Goal: Obtain resource: Obtain resource

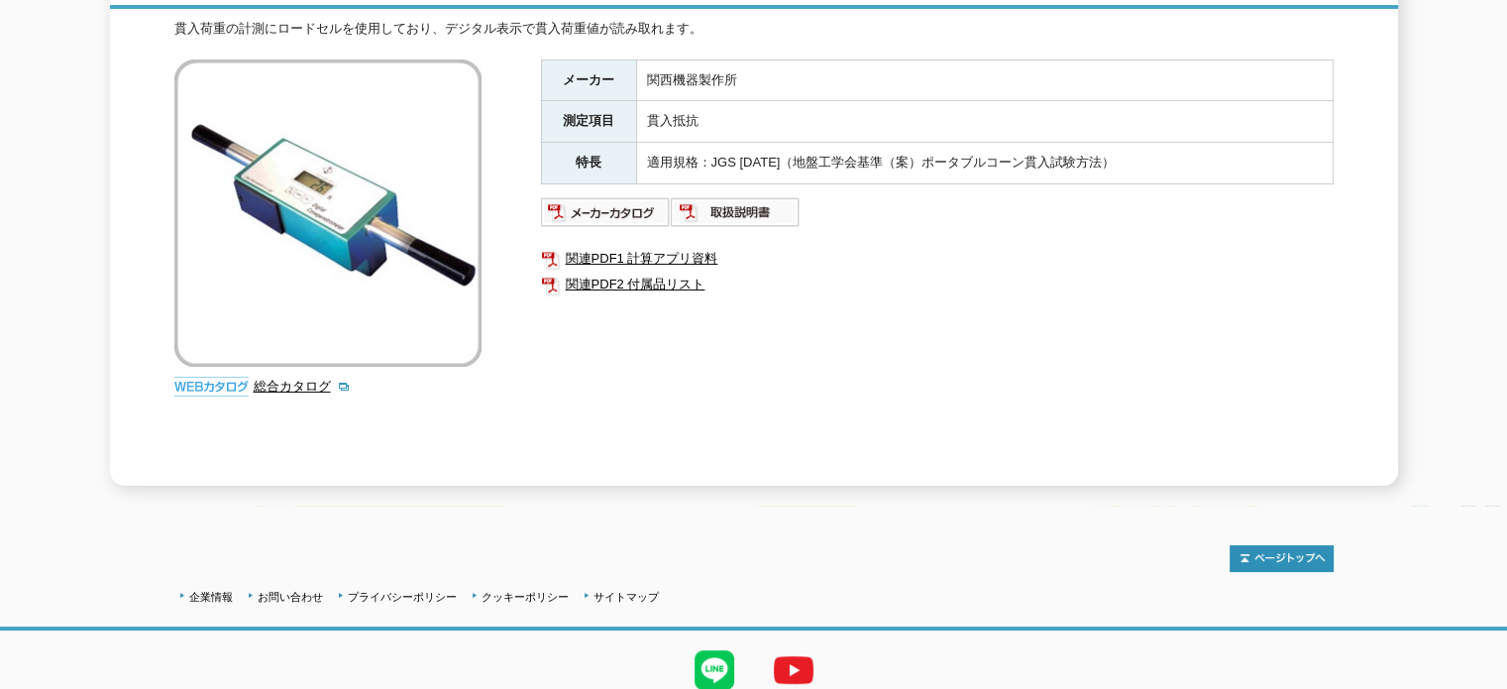
scroll to position [274, 0]
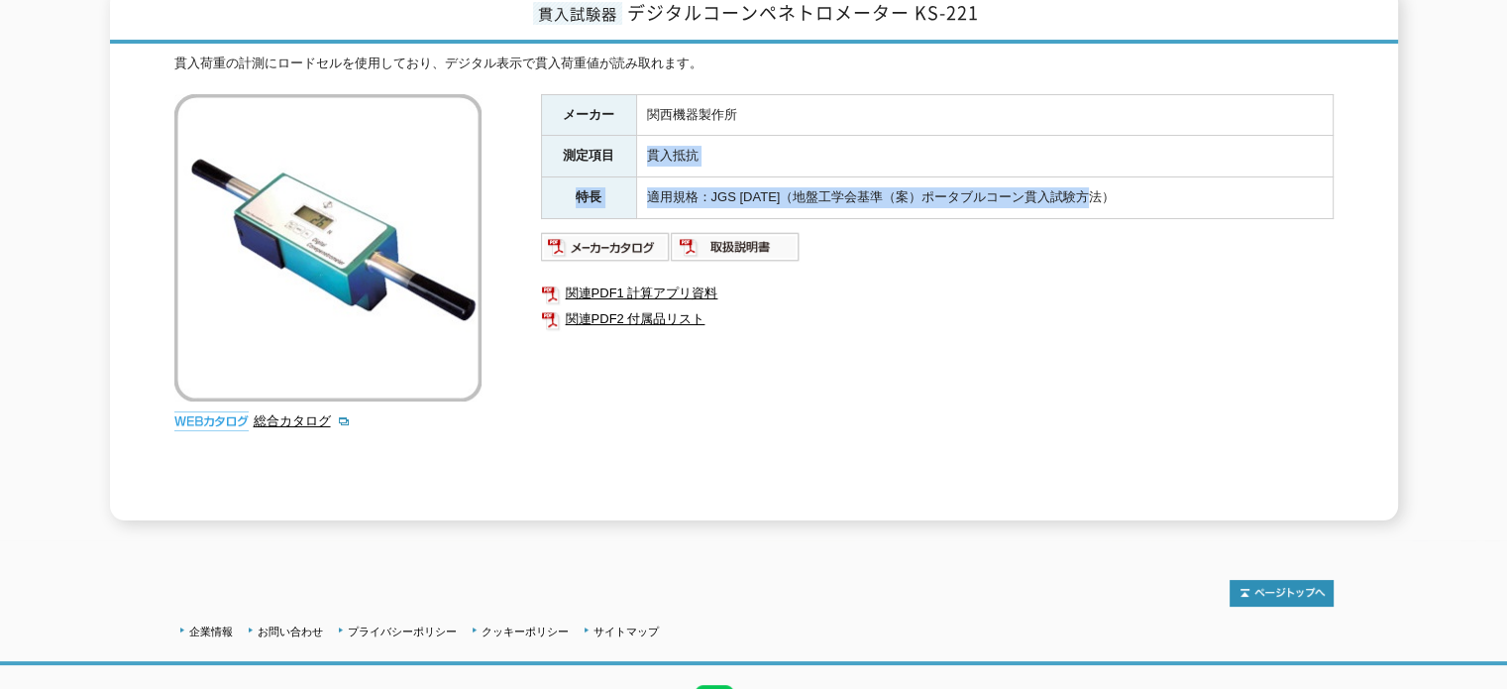
drag, startPoint x: 1102, startPoint y: 179, endPoint x: 632, endPoint y: 138, distance: 471.4
click at [632, 138] on tbody "メーカー 関西機器製作所 測定項目 貫入抵抗 特長 適用規格：JGS [DATE]（地盤工学会基準（案）ポータブルコーン貫入試験方法）" at bounding box center [937, 156] width 792 height 124
click at [749, 138] on td "貫入抵抗" at bounding box center [984, 157] width 696 height 42
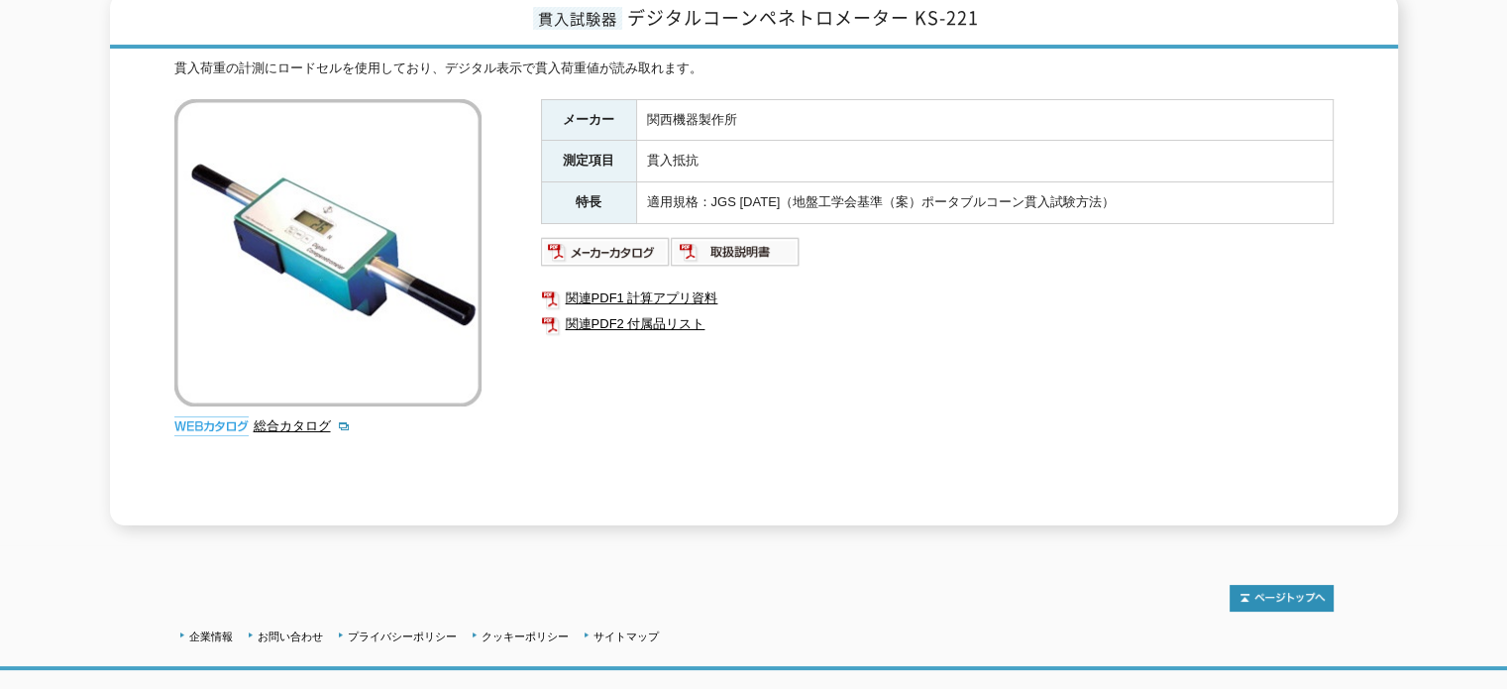
scroll to position [175, 0]
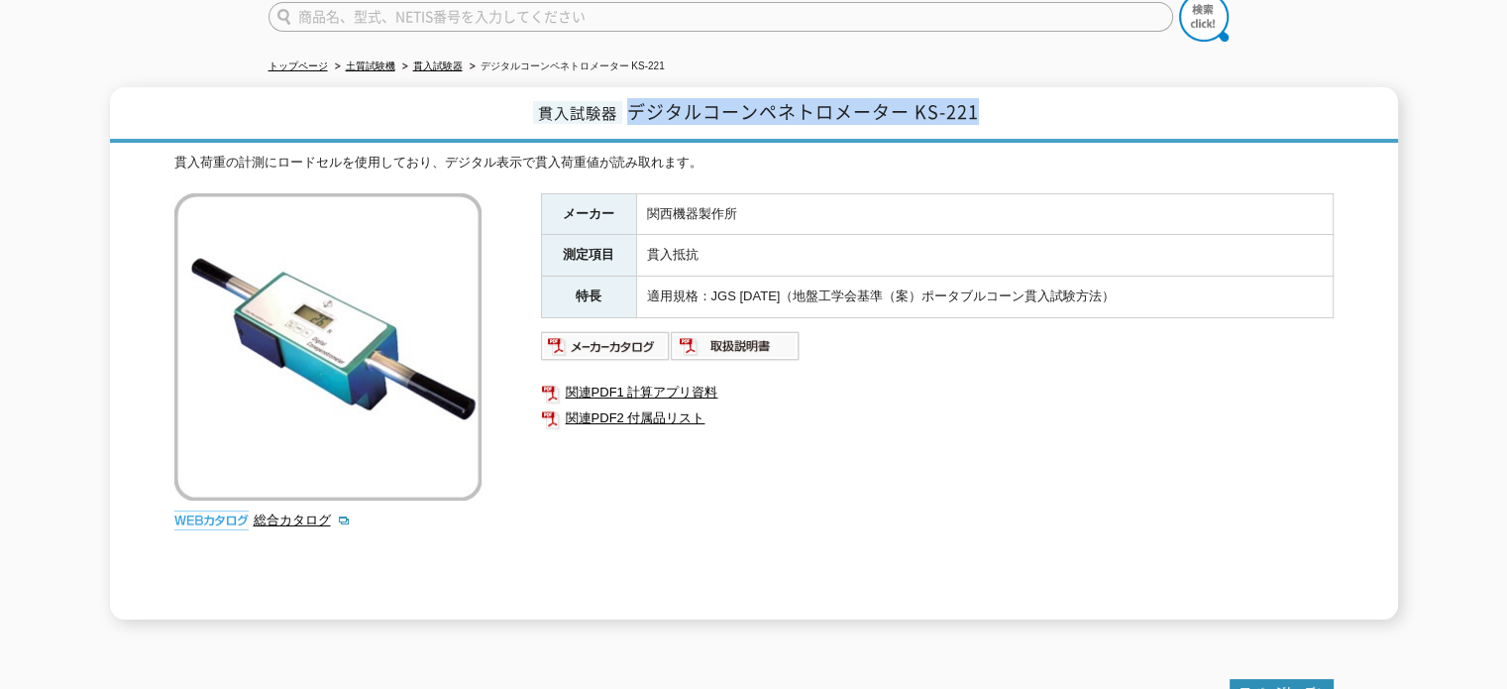
drag, startPoint x: 633, startPoint y: 106, endPoint x: 1001, endPoint y: 110, distance: 367.6
click at [1001, 110] on h1 "貫入試験器 デジタルコーンペネトロメーター KS-221" at bounding box center [754, 114] width 1288 height 55
click at [1106, 288] on td "適用規格：JGS [DATE]（地盤工学会基準（案）ポータブルコーン貫入試験方法）" at bounding box center [984, 297] width 696 height 42
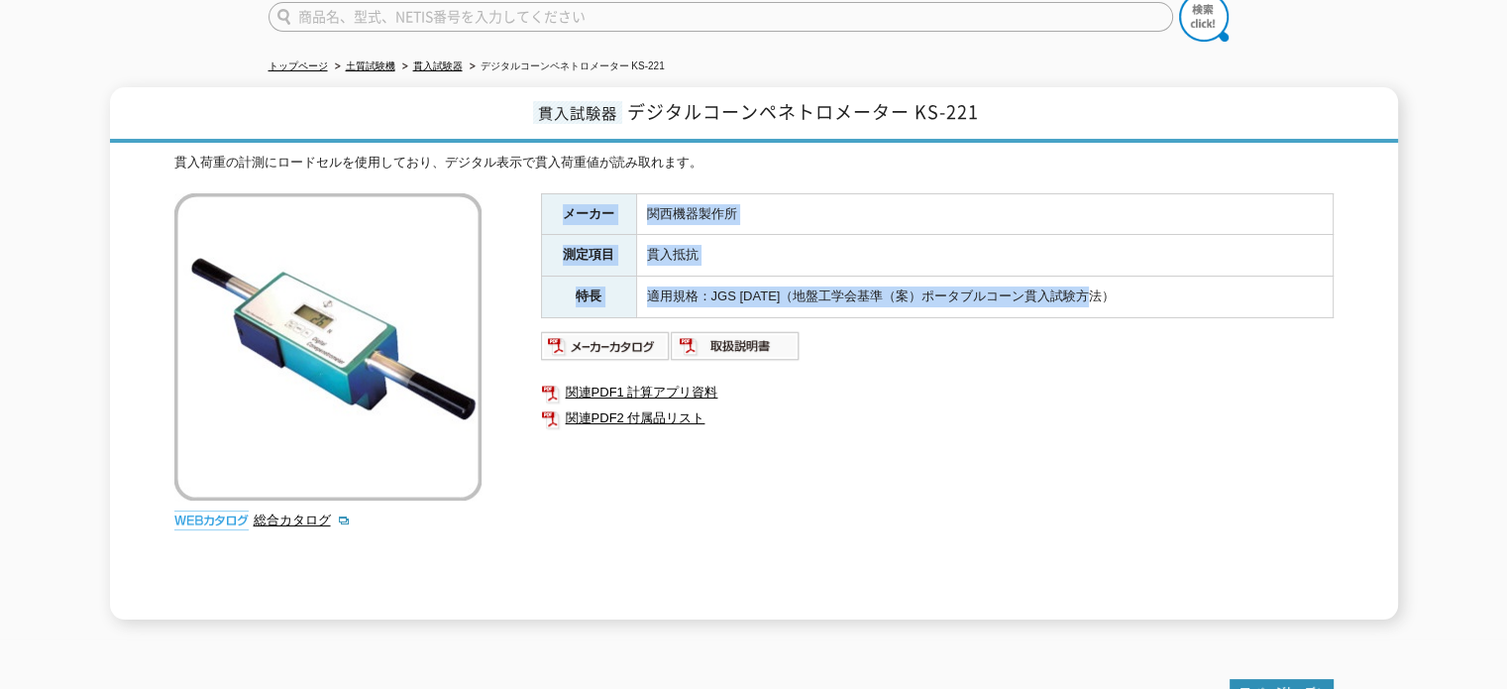
drag, startPoint x: 1106, startPoint y: 288, endPoint x: 543, endPoint y: 203, distance: 569.1
click at [543, 203] on tbody "メーカー 関西機器製作所 測定項目 貫入抵抗 特長 適用規格：JGS [DATE]（地盤工学会基準（案）ポータブルコーン貫入試験方法）" at bounding box center [937, 255] width 792 height 124
click at [543, 203] on th "メーカー" at bounding box center [588, 214] width 95 height 42
drag, startPoint x: 547, startPoint y: 195, endPoint x: 1145, endPoint y: 291, distance: 606.1
click at [1145, 291] on tbody "メーカー 関西機器製作所 測定項目 貫入抵抗 特長 適用規格：JGS [DATE]（地盤工学会基準（案）ポータブルコーン貫入試験方法）" at bounding box center [937, 255] width 792 height 124
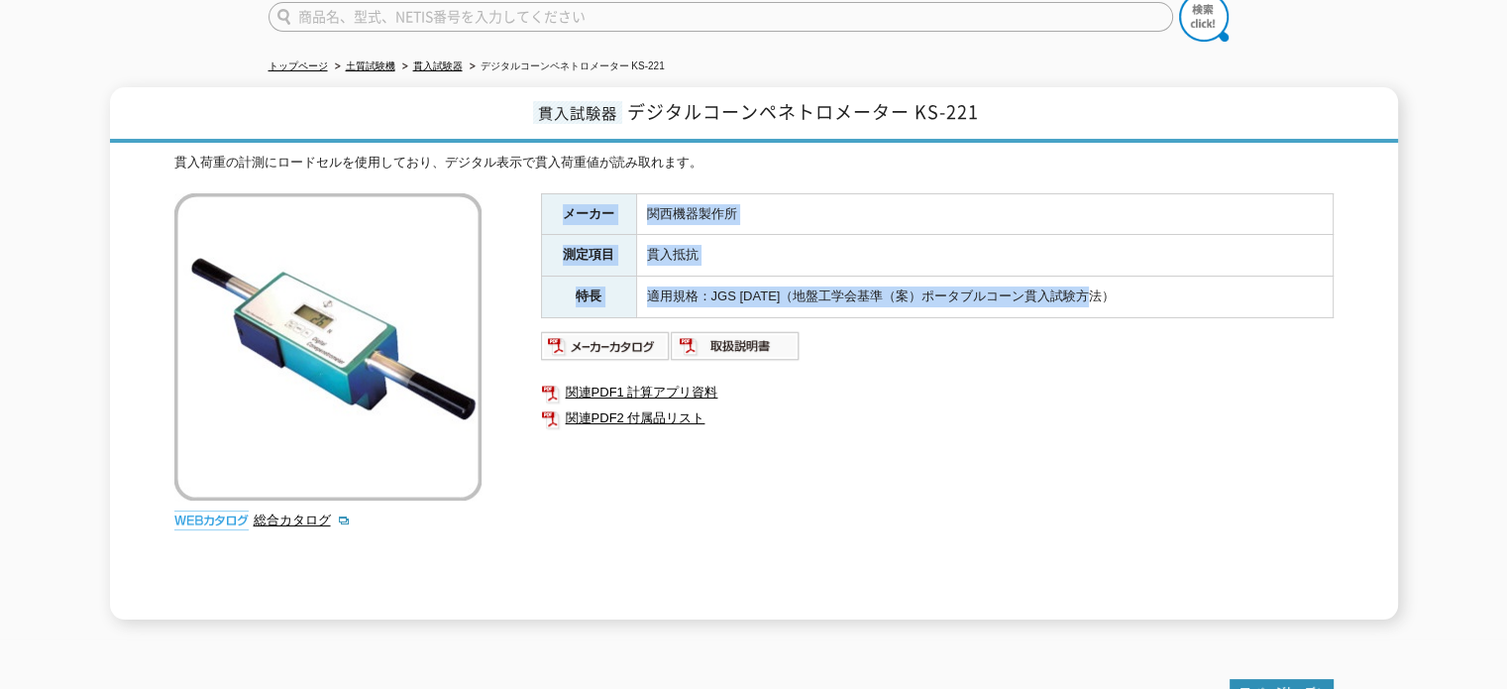
click at [1145, 291] on td "適用規格：JGS [DATE]（地盤工学会基準（案）ポータブルコーン貫入試験方法）" at bounding box center [984, 297] width 696 height 42
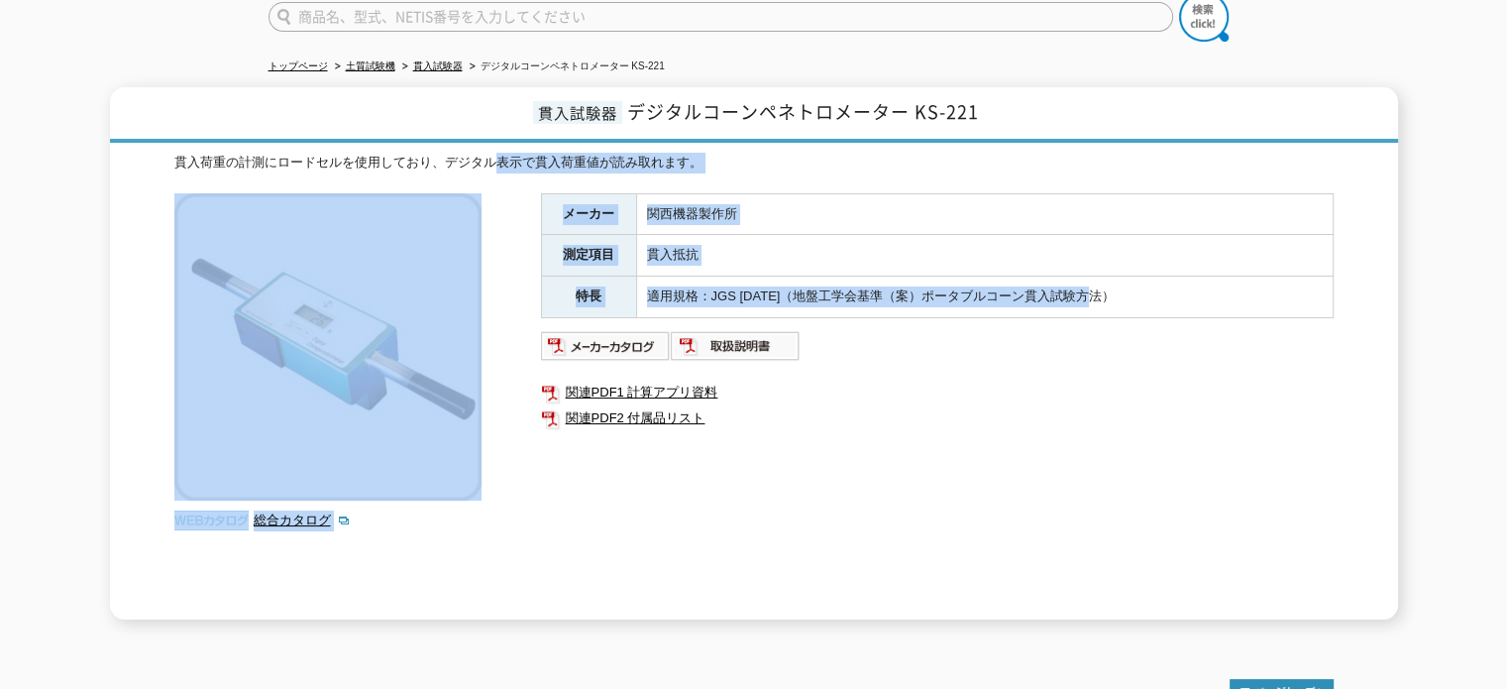
drag, startPoint x: 1145, startPoint y: 291, endPoint x: 487, endPoint y: 201, distance: 664.0
click at [487, 201] on div "貫入荷重の計測にロードセルを使用しており、デジタル表示で貫入荷重値が読み取れます。 総合カタログ メーカー 関西機器製作所 測定項目 貫入抵抗 特長 適用規格…" at bounding box center [753, 386] width 1159 height 467
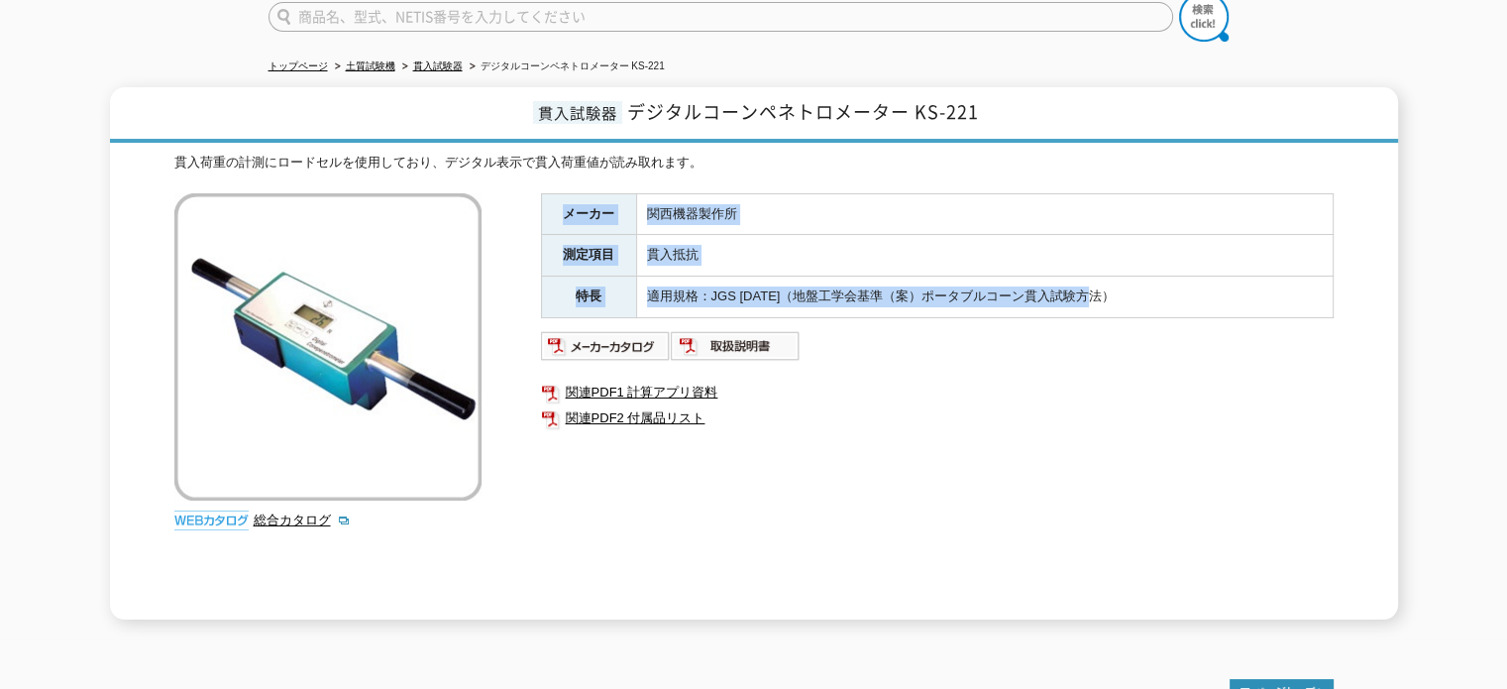
drag, startPoint x: 553, startPoint y: 201, endPoint x: 1117, endPoint y: 291, distance: 570.9
click at [1117, 291] on tbody "メーカー 関西機器製作所 測定項目 貫入抵抗 特長 適用規格：JGS [DATE]（地盤工学会基準（案）ポータブルコーン貫入試験方法）" at bounding box center [937, 255] width 792 height 124
click at [897, 379] on link "関連PDF1 計算アプリ資料" at bounding box center [937, 392] width 793 height 26
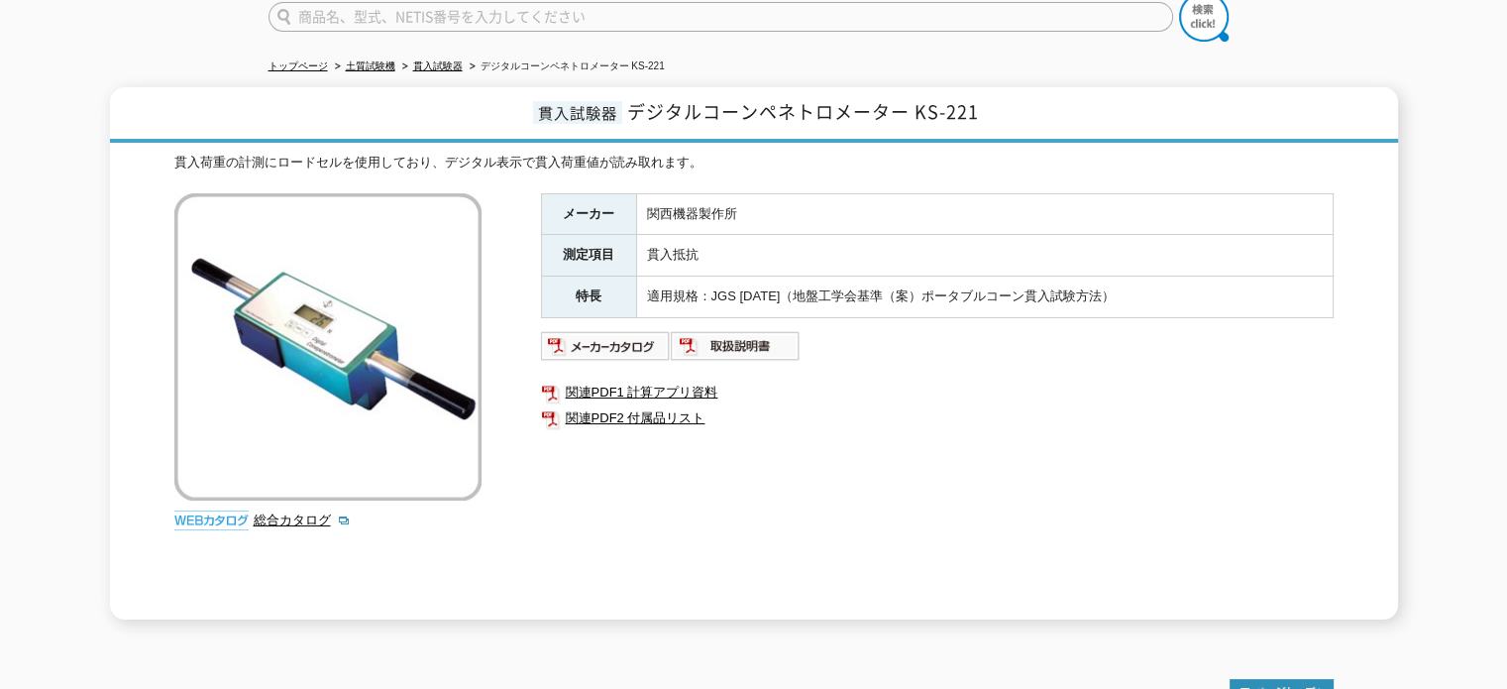
click at [795, 153] on div "貫入荷重の計測にロードセルを使用しており、デジタル表示で貫入荷重値が読み取れます。" at bounding box center [753, 163] width 1159 height 21
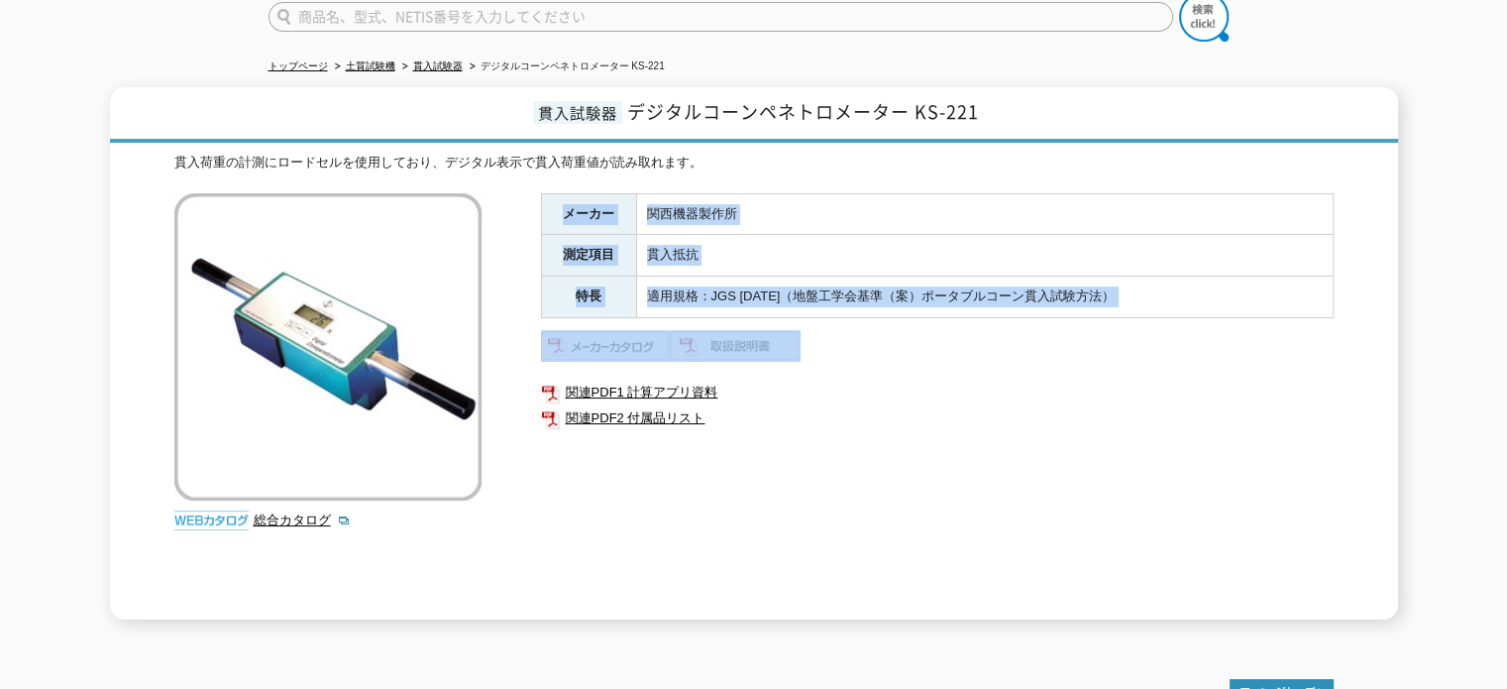
drag, startPoint x: 566, startPoint y: 200, endPoint x: 1141, endPoint y: 311, distance: 586.2
click at [1141, 311] on div "メーカー 関西機器製作所 測定項目 貫入抵抗 特長 適用規格：JGS [DATE]（地盤工学会基準（案）ポータブルコーン貫入試験方法） 関連PDF1 計算アプ…" at bounding box center [937, 406] width 793 height 426
click at [1141, 379] on link "関連PDF1 計算アプリ資料" at bounding box center [937, 392] width 793 height 26
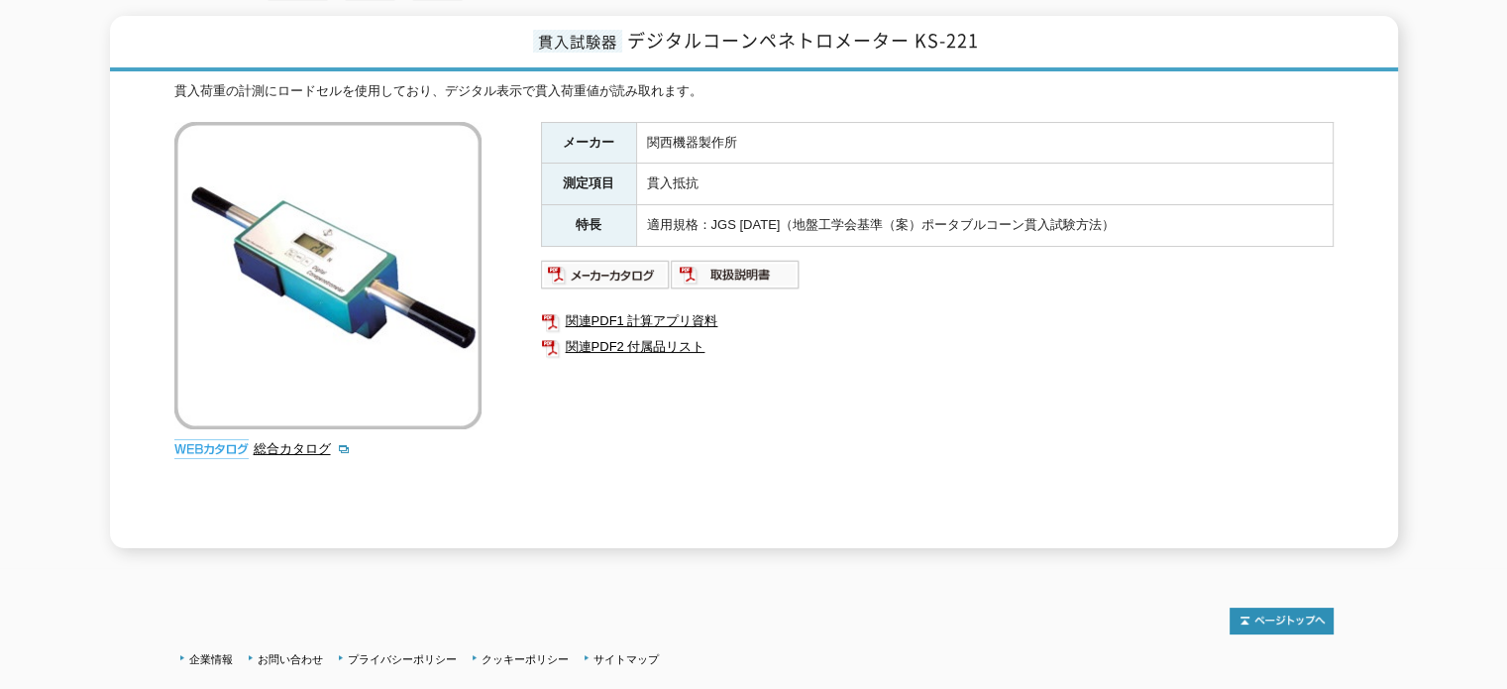
scroll to position [374, 0]
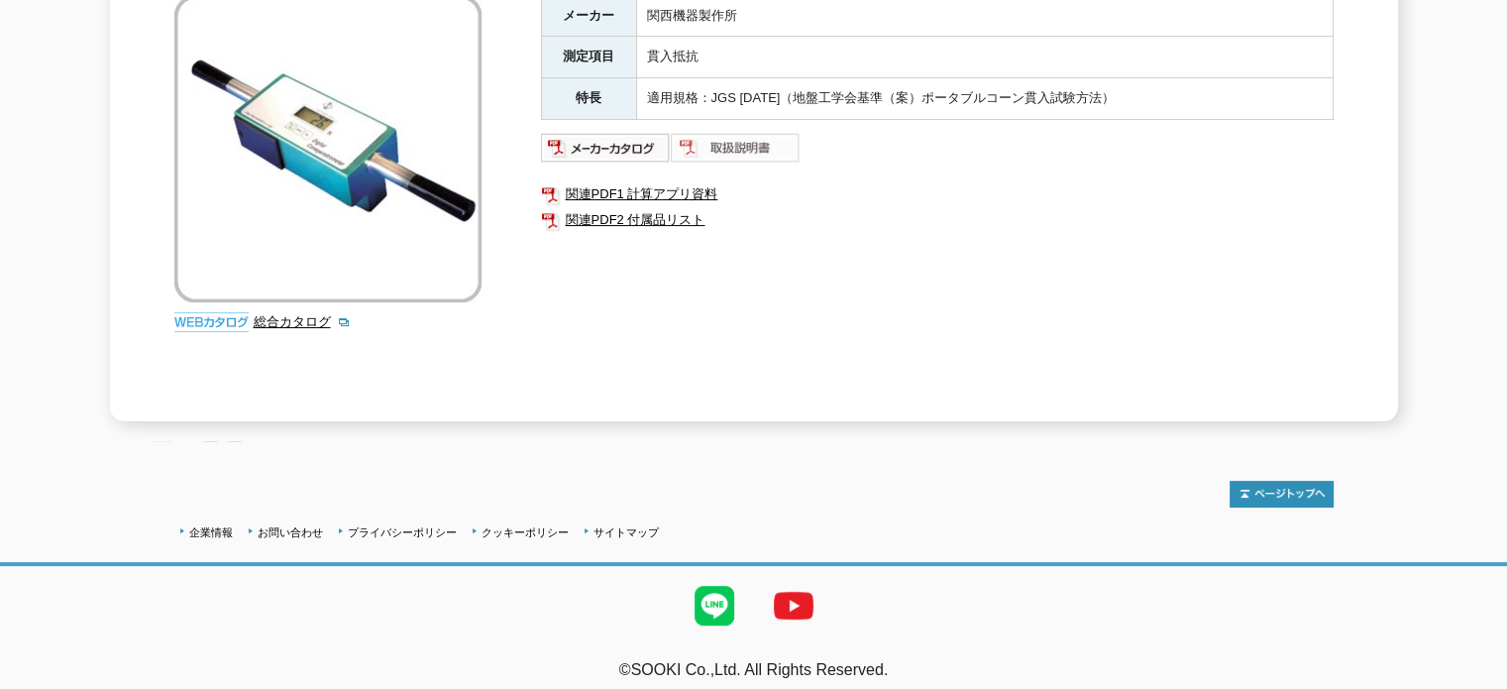
click at [757, 132] on img at bounding box center [736, 148] width 130 height 32
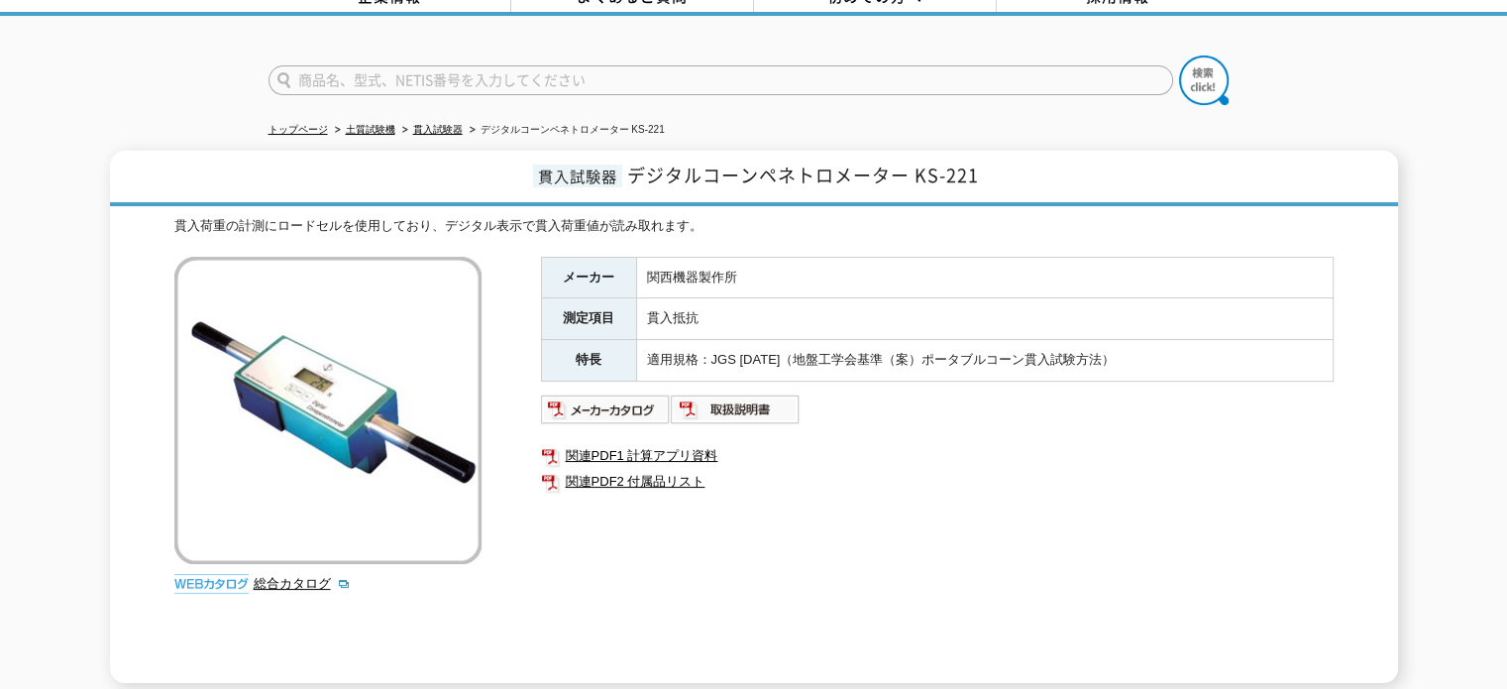
scroll to position [0, 0]
